Goal: Information Seeking & Learning: Learn about a topic

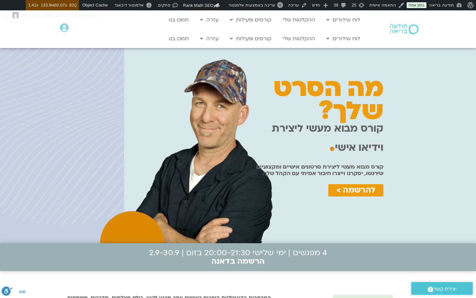
click at [116, 253] on div "4 מפגשים | ימי שלישי 20:00-21:30 בזום | 2.9-30.9 הרשמה בדאנה" at bounding box center [238, 257] width 266 height 28
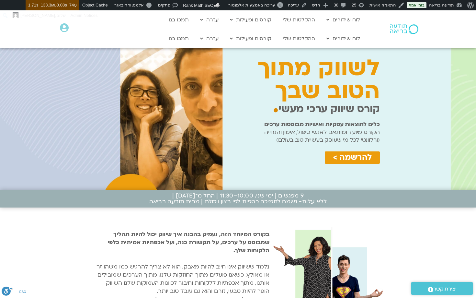
scroll to position [50, 0]
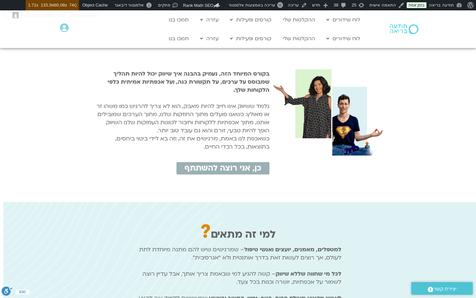
click at [201, 213] on div "למי זה מתאים ? למטפלים, מאמנים, יועצים ואנשי טיפול – שמרגישים שיש להם מתנה מיוח…" at bounding box center [237, 287] width 213 height 171
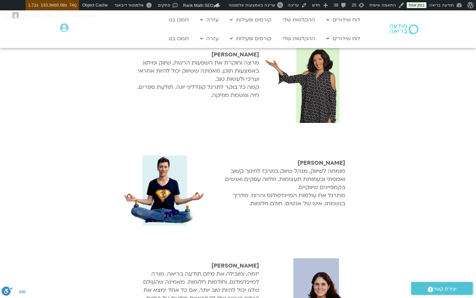
scroll to position [1320, 0]
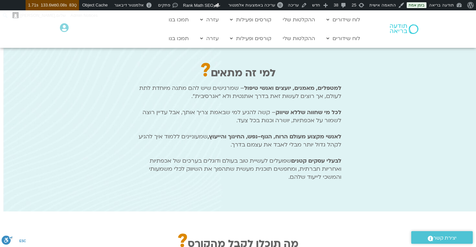
scroll to position [378, 0]
